Goal: Task Accomplishment & Management: Manage account settings

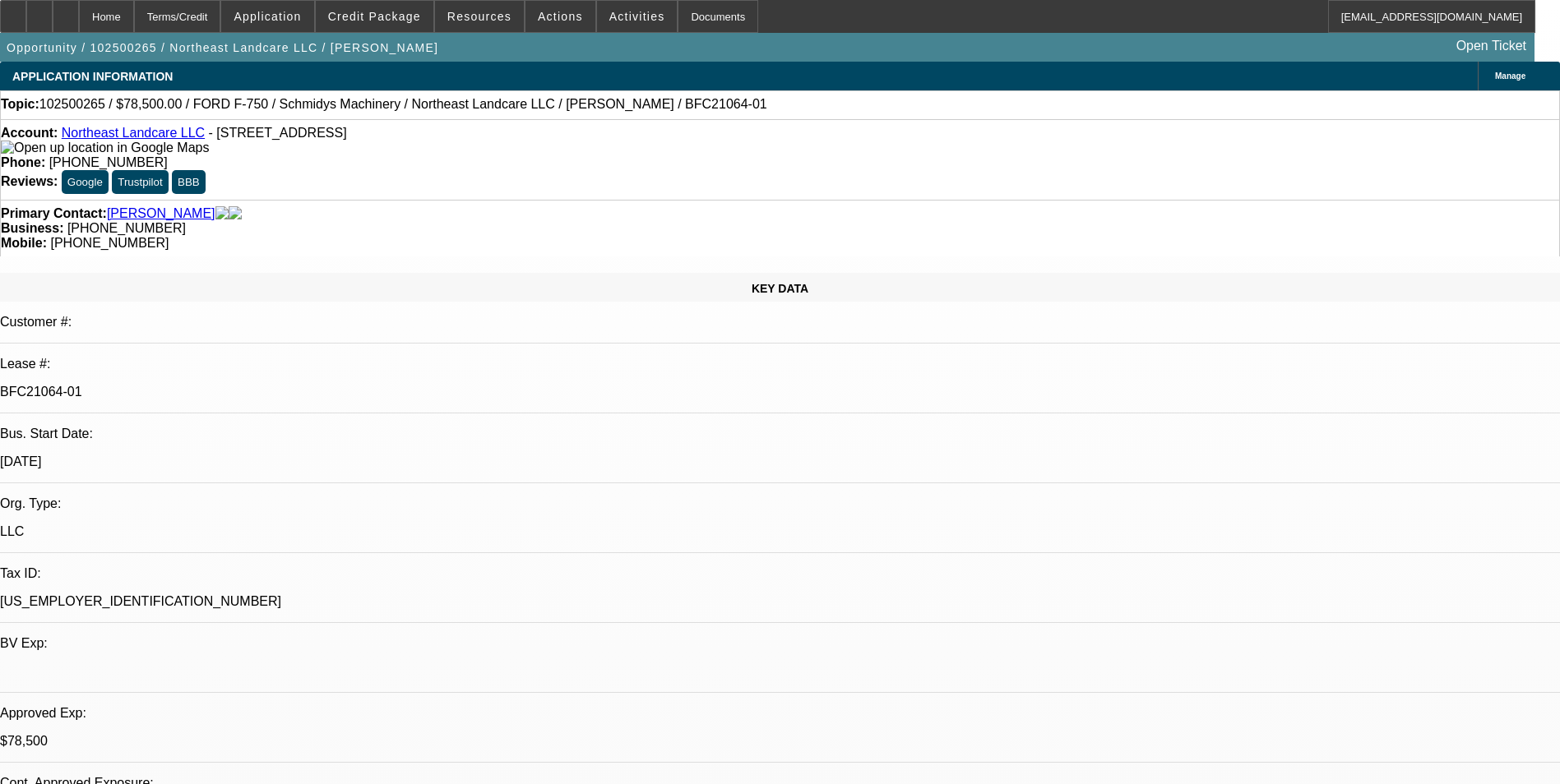
select select "0"
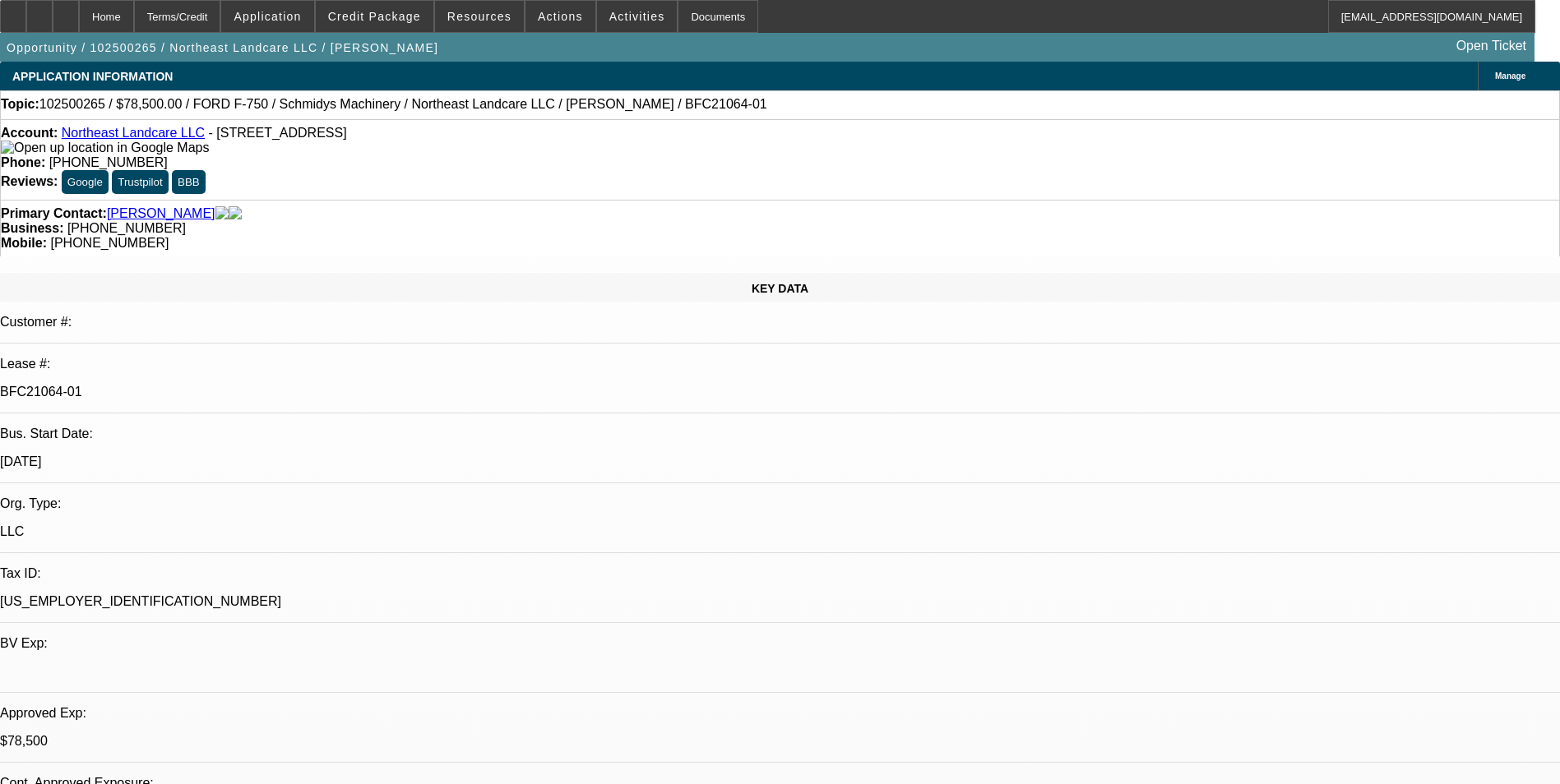
select select "0"
select select "1"
select select "2"
select select "6"
select select "1"
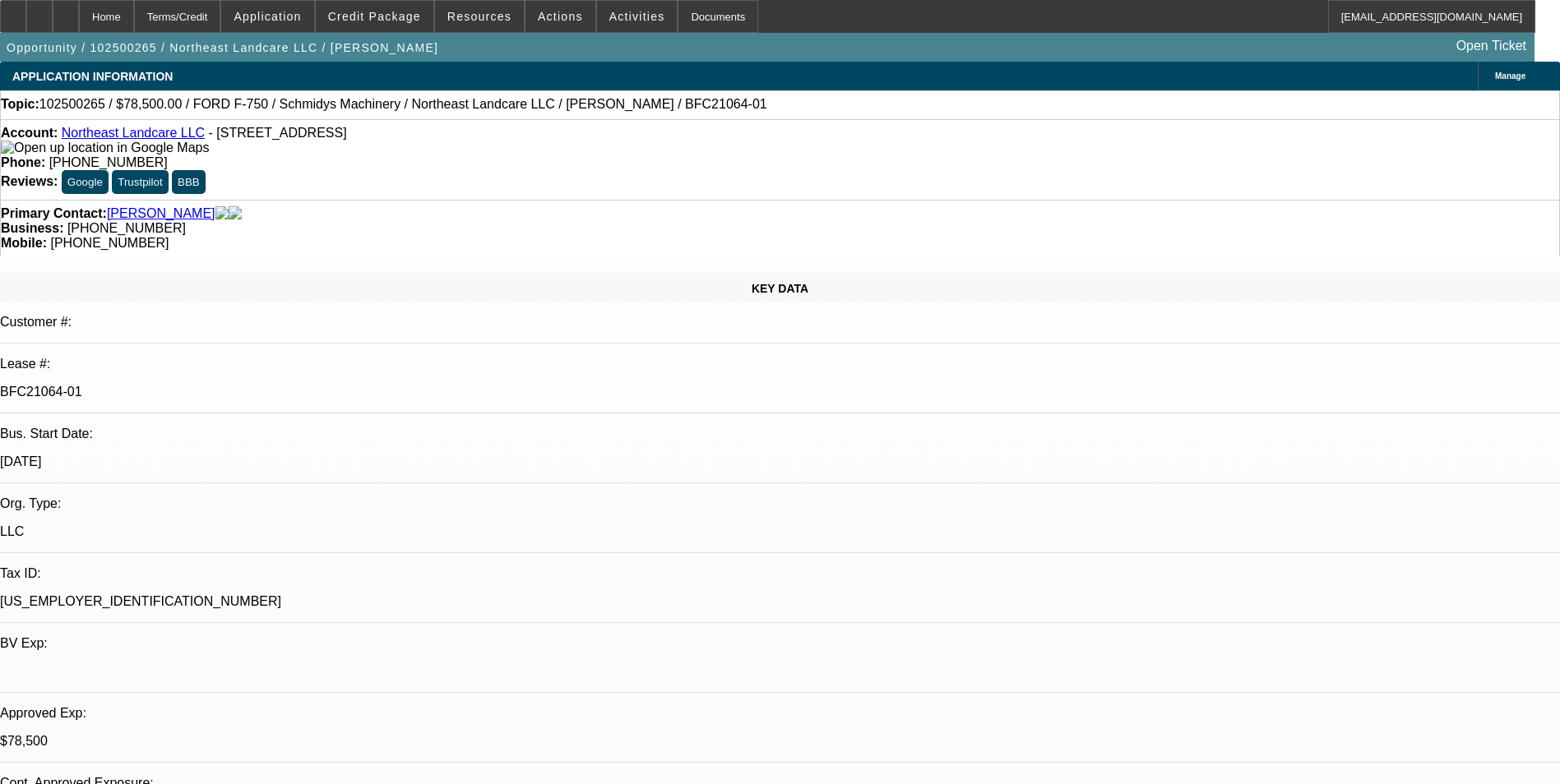
select select "2"
select select "6"
click at [401, 24] on span at bounding box center [374, 16] width 117 height 39
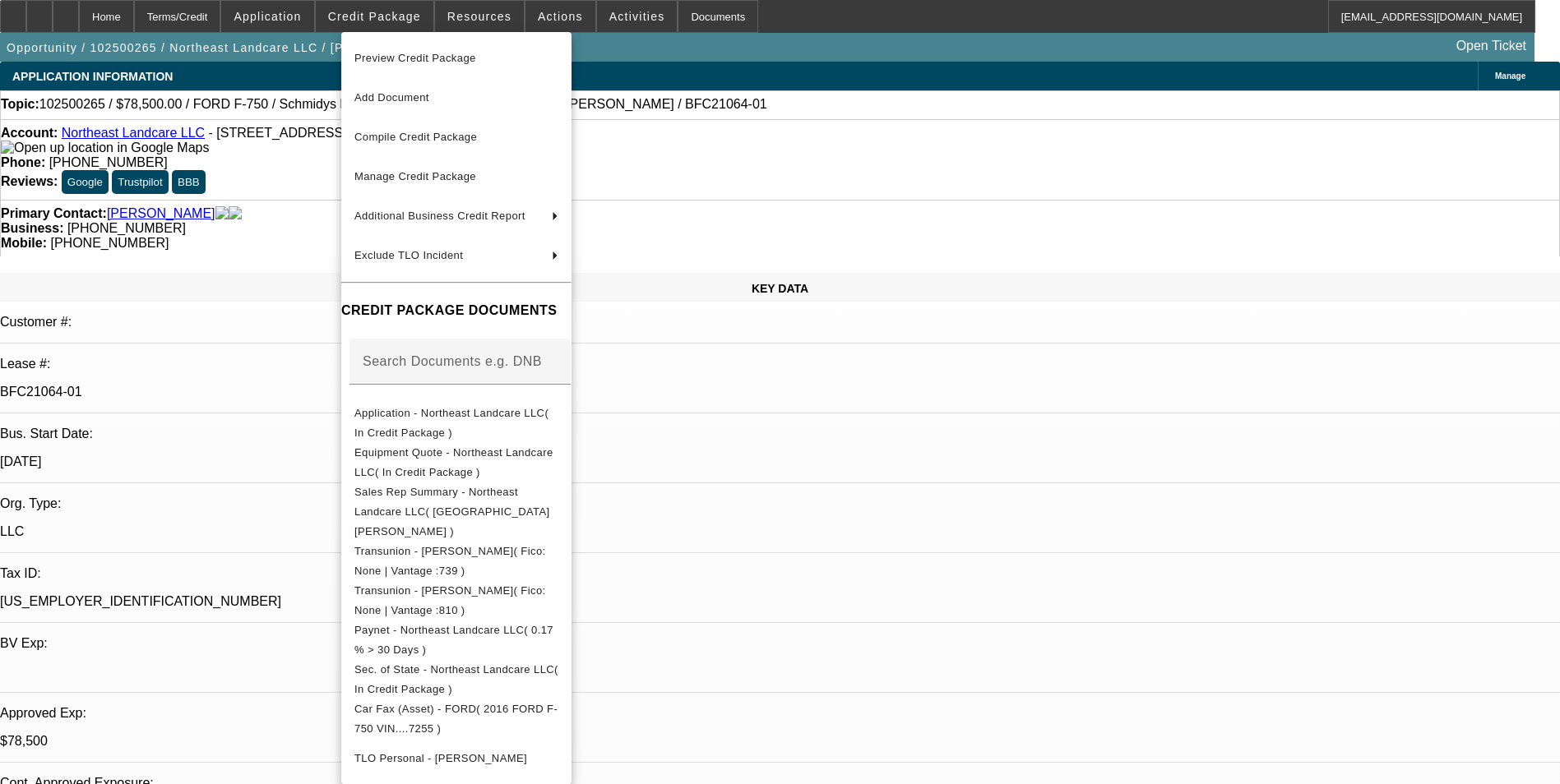
click at [484, 22] on div at bounding box center [780, 392] width 1560 height 784
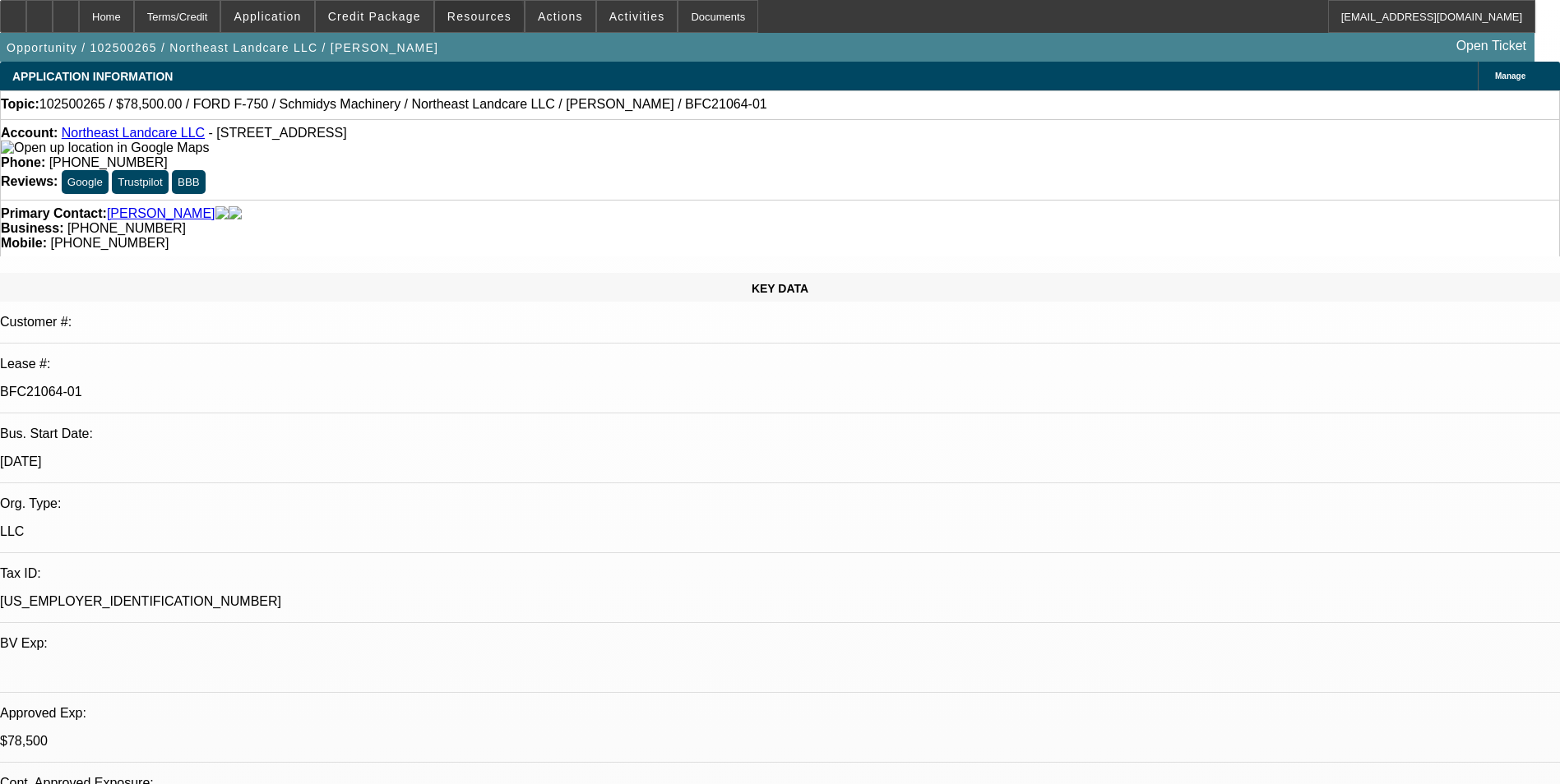
click at [484, 22] on span "Resources" at bounding box center [479, 17] width 64 height 13
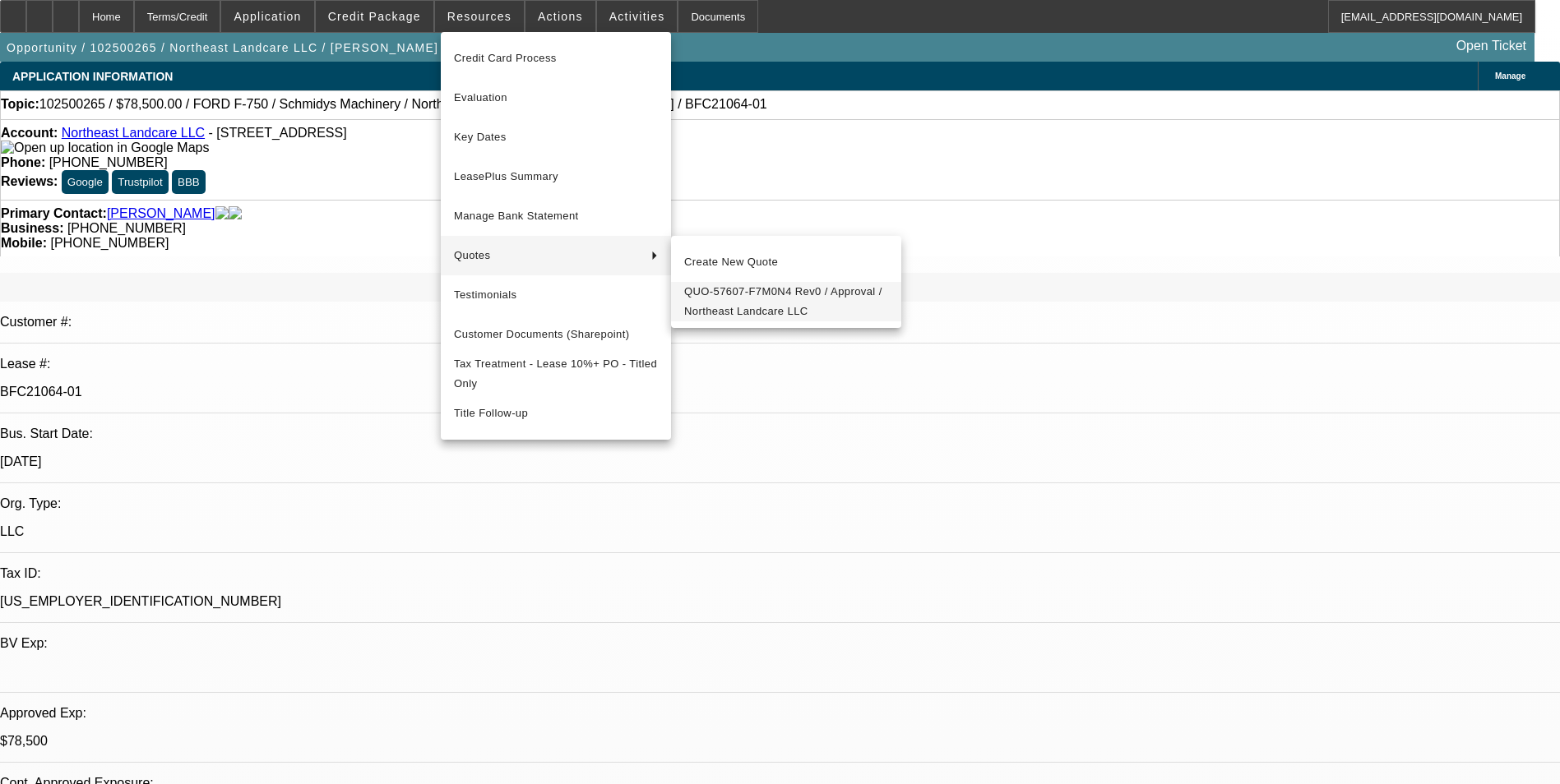
click at [743, 302] on span "QUO-57607-F7M0N4 Rev0 / Approval / Northeast Landcare LLC" at bounding box center [785, 302] width 204 height 39
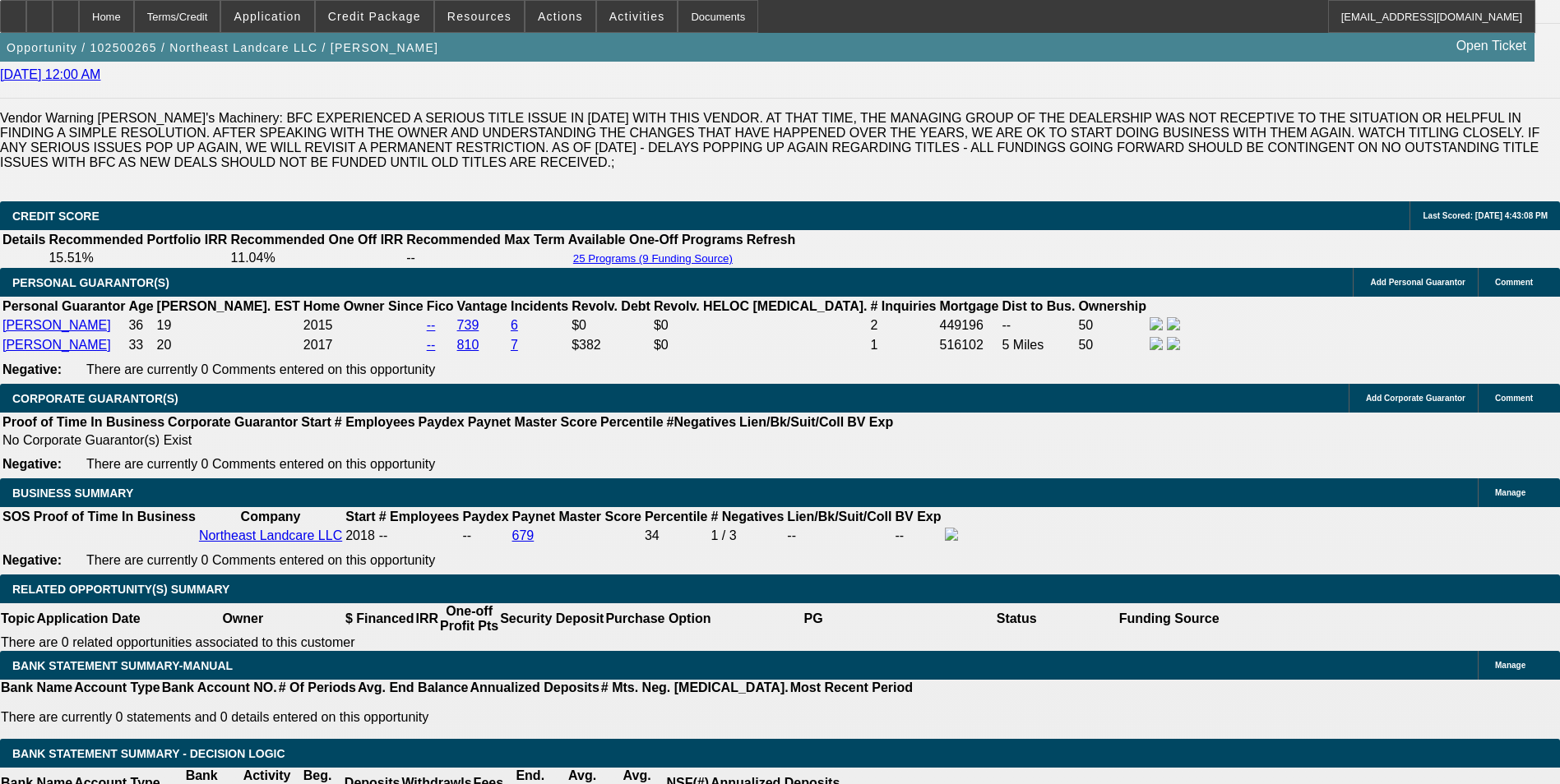
scroll to position [2384, 0]
